Goal: Task Accomplishment & Management: Complete application form

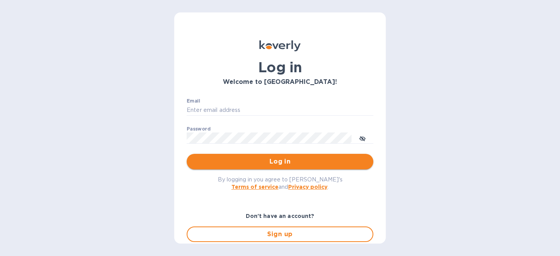
type input "julien@legeardstudio.com"
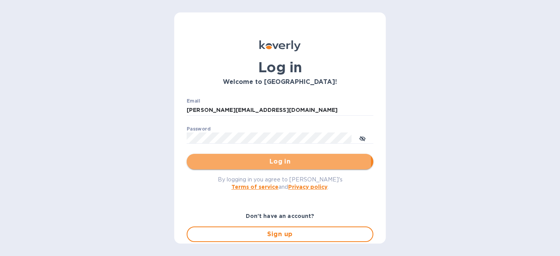
click at [242, 162] on span "Log in" at bounding box center [280, 161] width 174 height 9
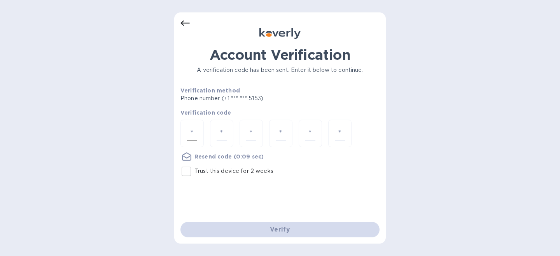
click at [189, 136] on input "number" at bounding box center [192, 133] width 10 height 14
type input "9"
type input "4"
type input "5"
type input "1"
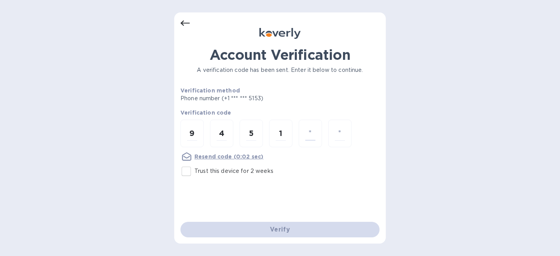
type input "6"
type input "1"
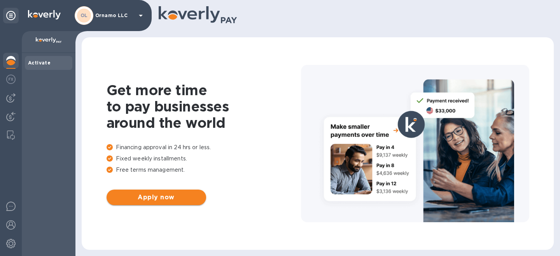
click at [177, 194] on span "Apply now" at bounding box center [156, 197] width 87 height 9
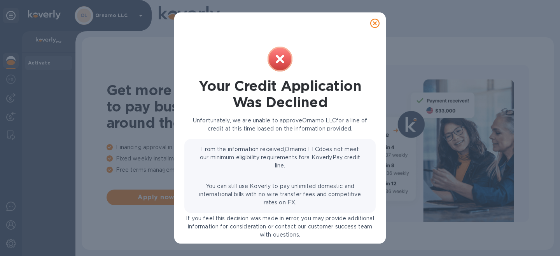
scroll to position [20, 0]
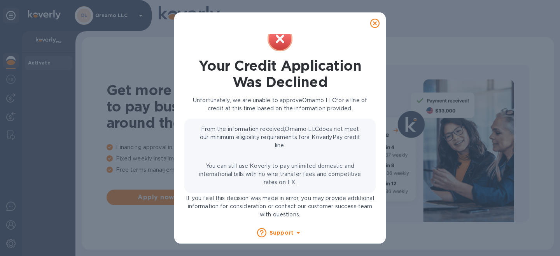
click at [374, 23] on icon at bounding box center [374, 23] width 9 height 9
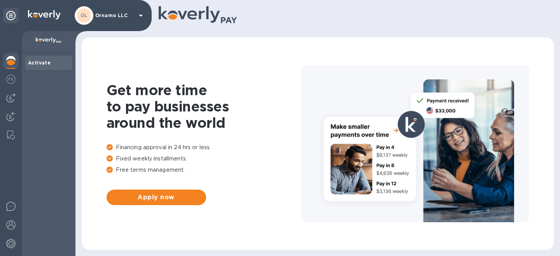
click at [120, 24] on div "OL Ornamo LLC" at bounding box center [110, 15] width 71 height 19
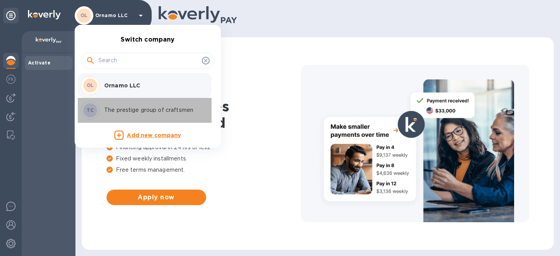
click at [140, 111] on p "The prestige group of craftsmen" at bounding box center [153, 110] width 98 height 8
